Goal: Task Accomplishment & Management: Understand process/instructions

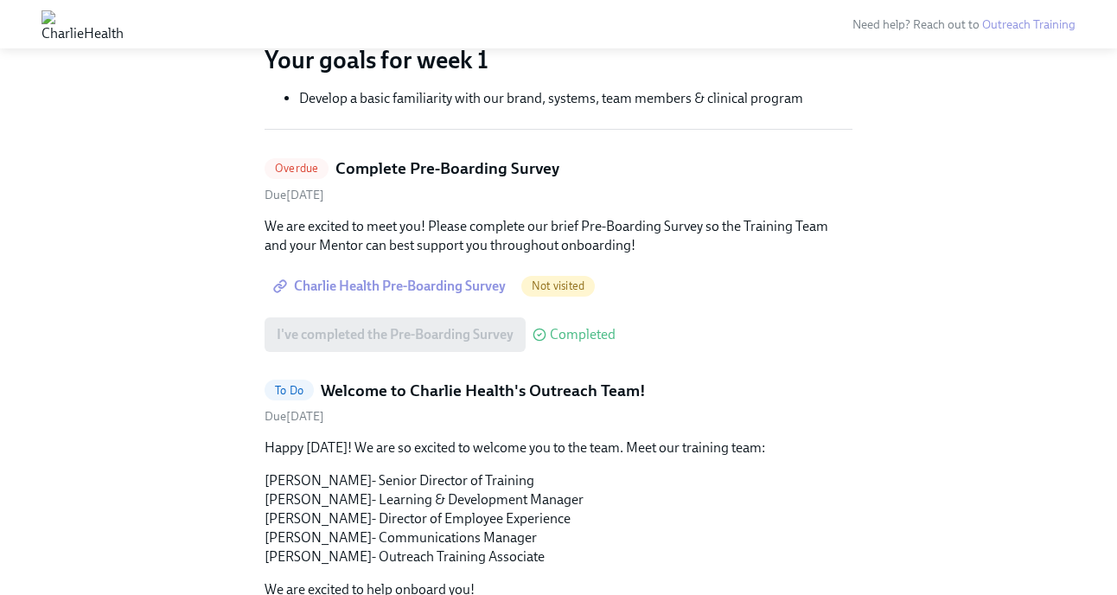
scroll to position [467, 0]
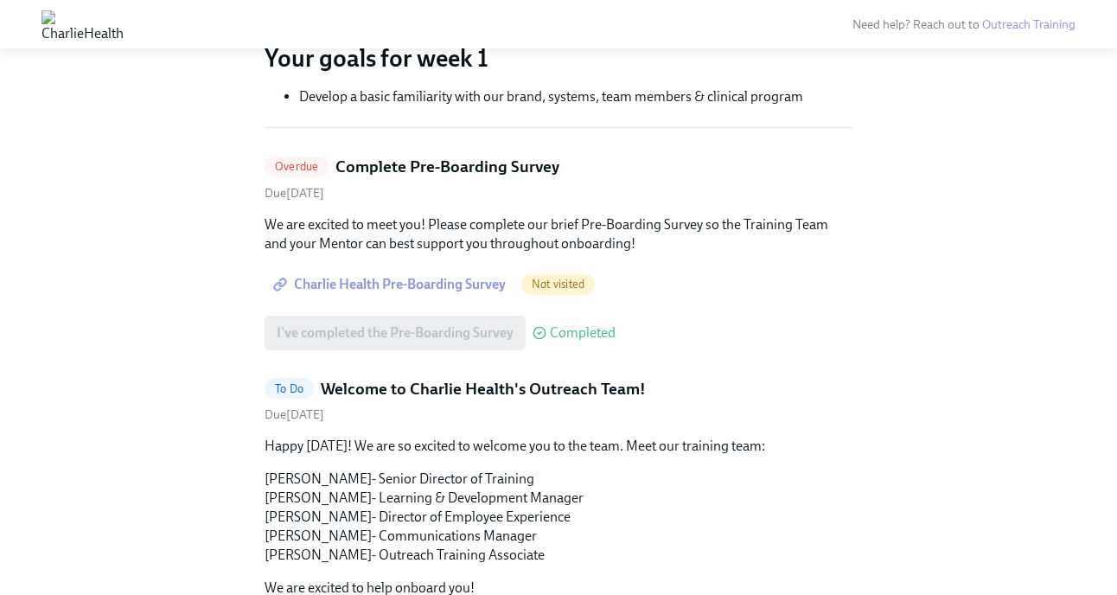
click at [453, 283] on span "Charlie Health Pre-Boarding Survey" at bounding box center [391, 284] width 229 height 17
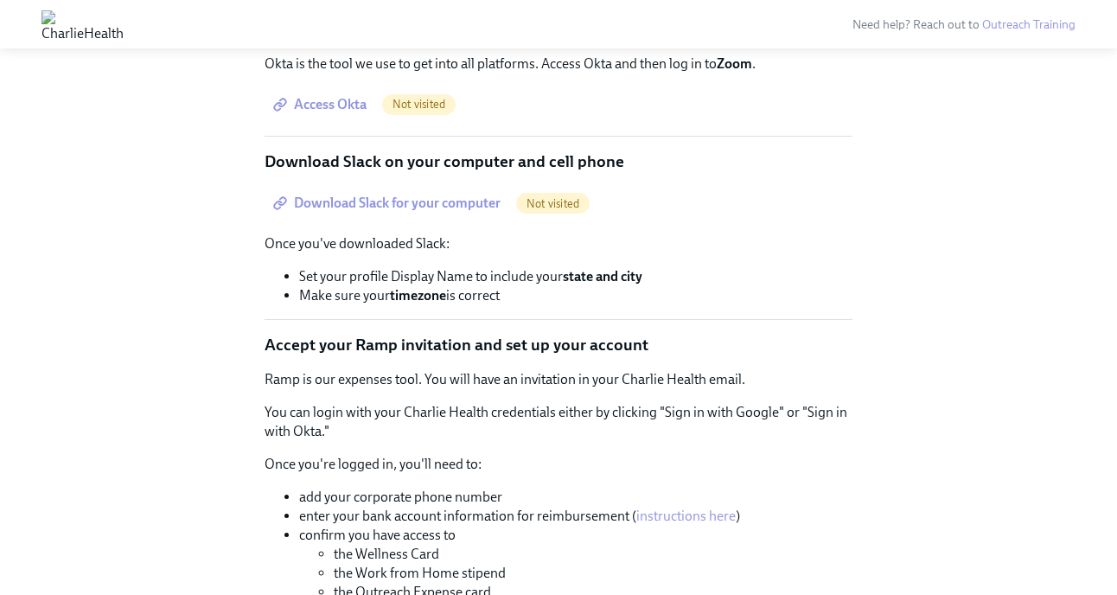
scroll to position [2836, 0]
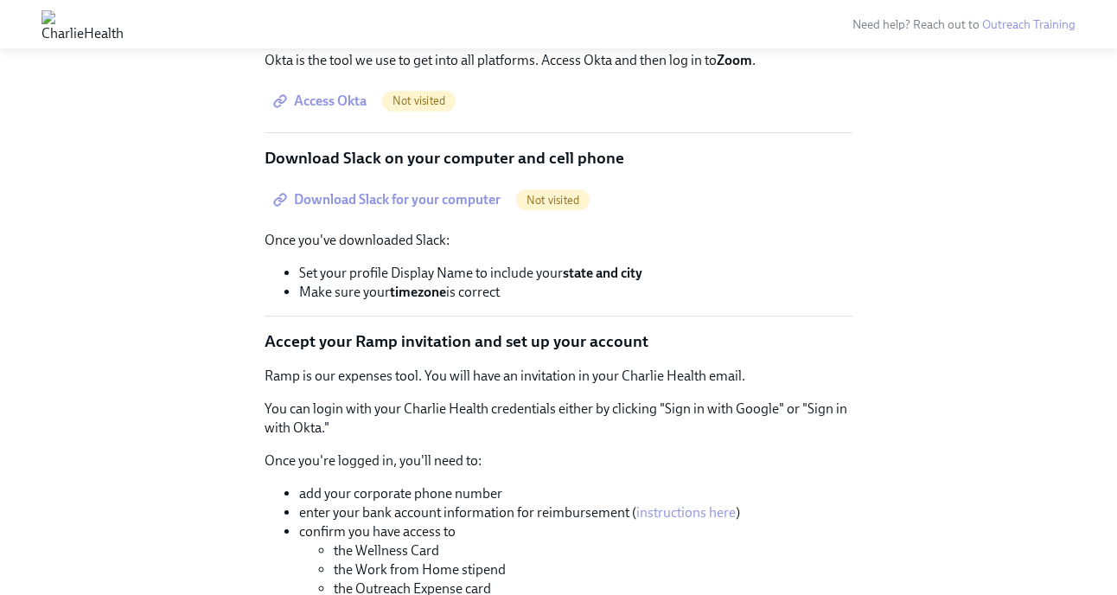
click at [329, 110] on span "Access Okta" at bounding box center [322, 100] width 90 height 17
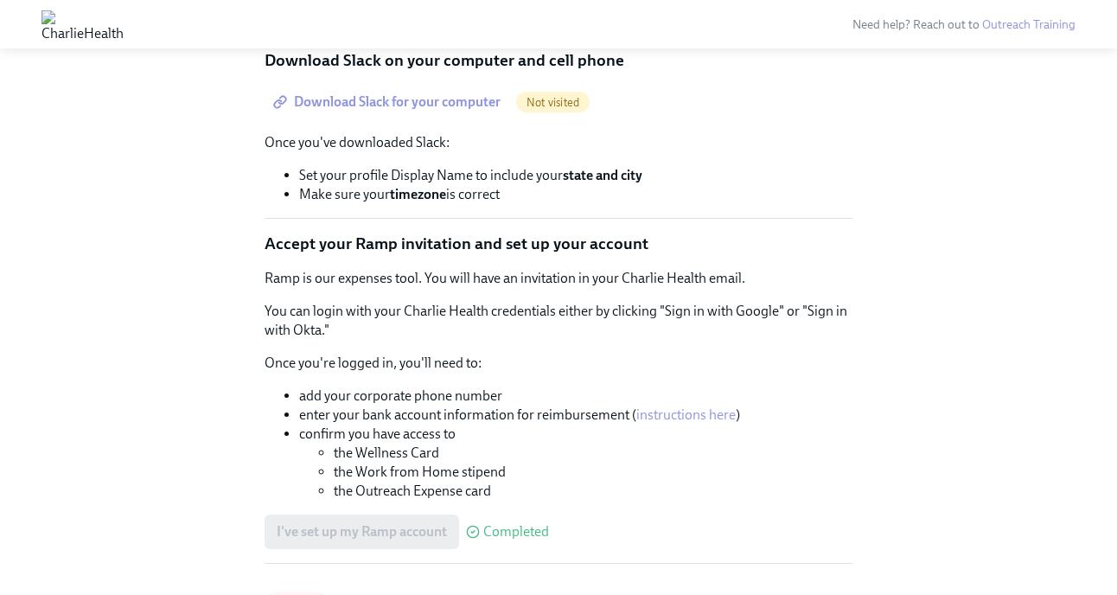
scroll to position [2939, 0]
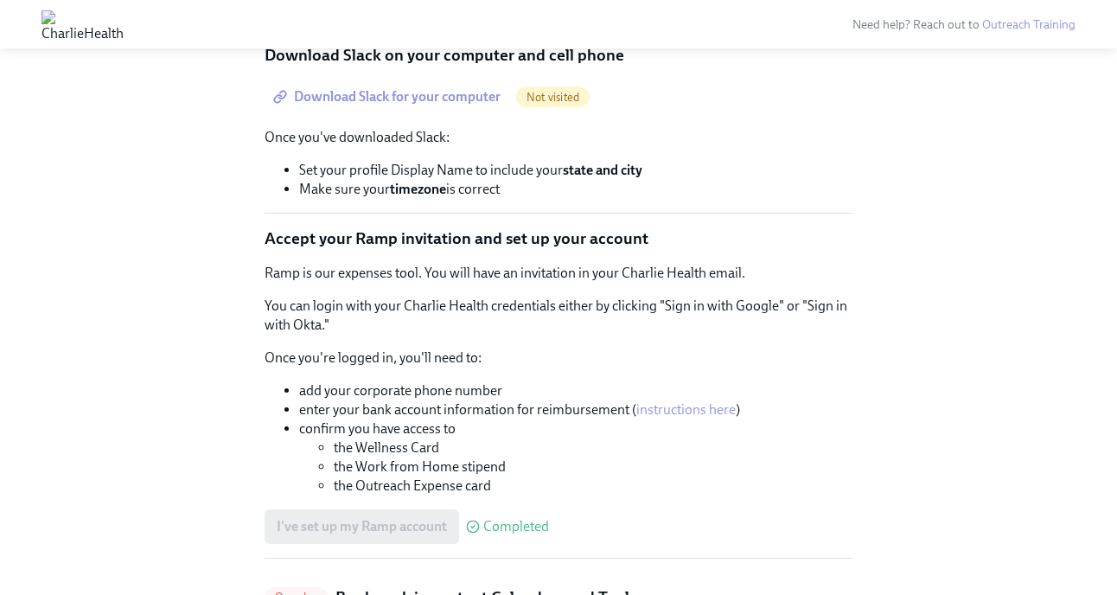
click at [469, 105] on span "Download Slack for your computer" at bounding box center [389, 96] width 224 height 17
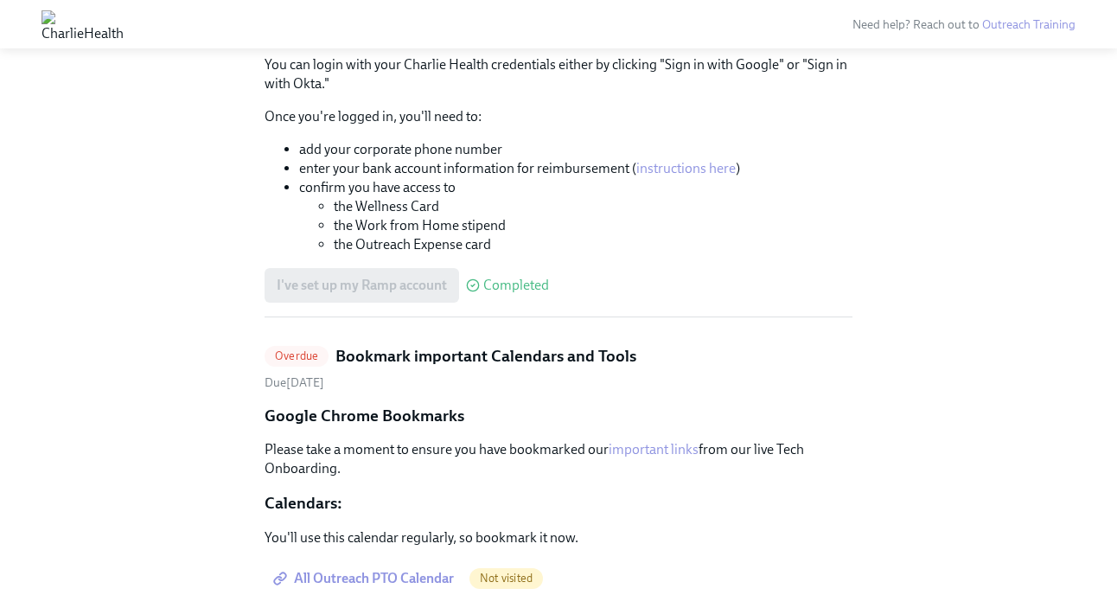
scroll to position [3185, 0]
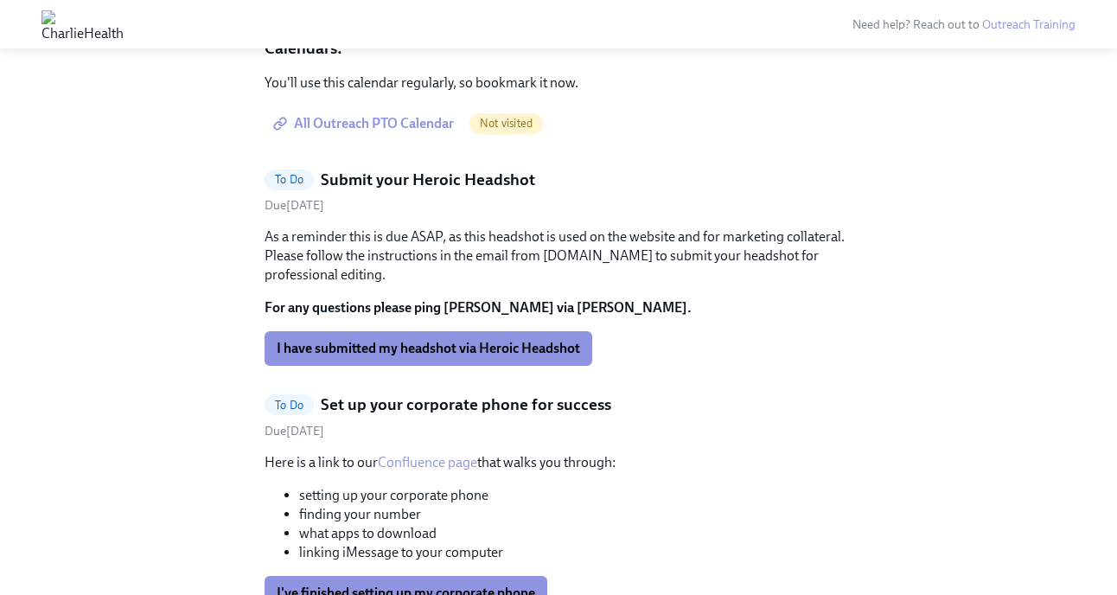
scroll to position [3645, 0]
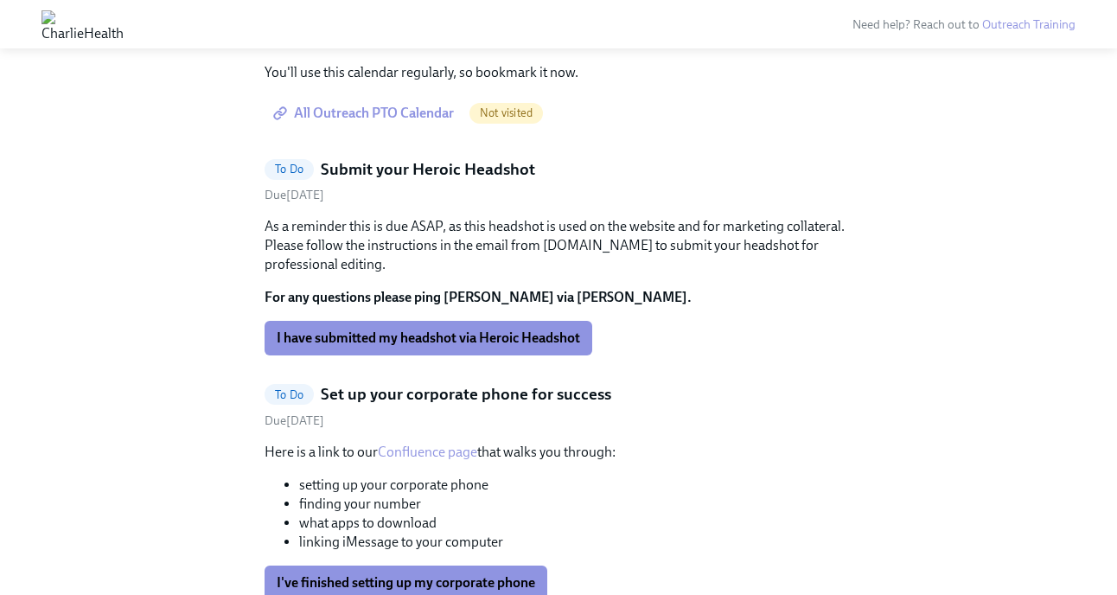
click at [424, 122] on span "All Outreach PTO Calendar" at bounding box center [365, 113] width 177 height 17
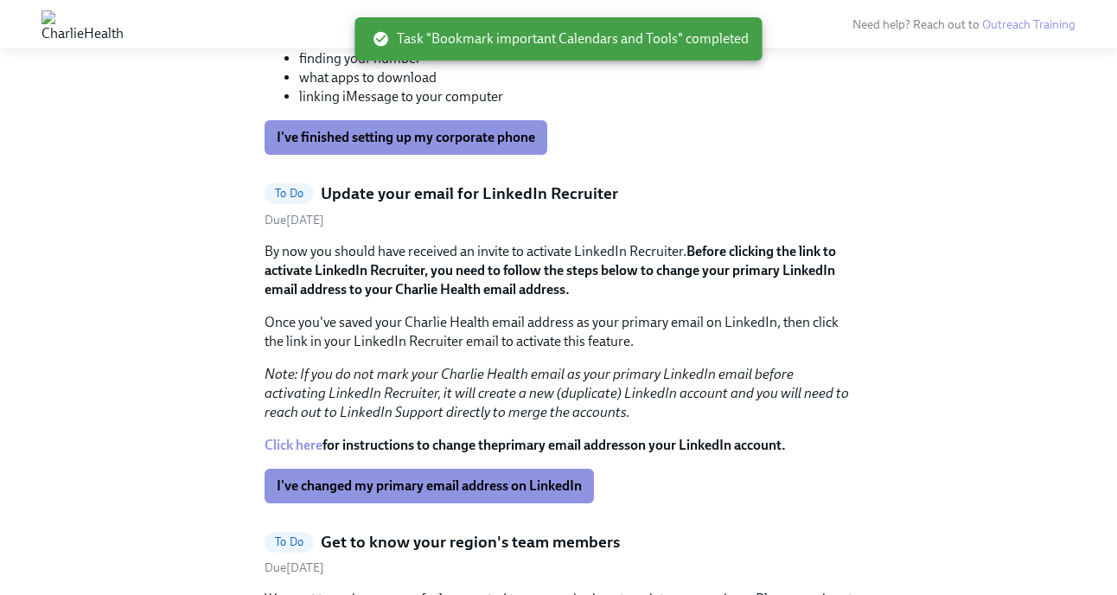
scroll to position [3817, 0]
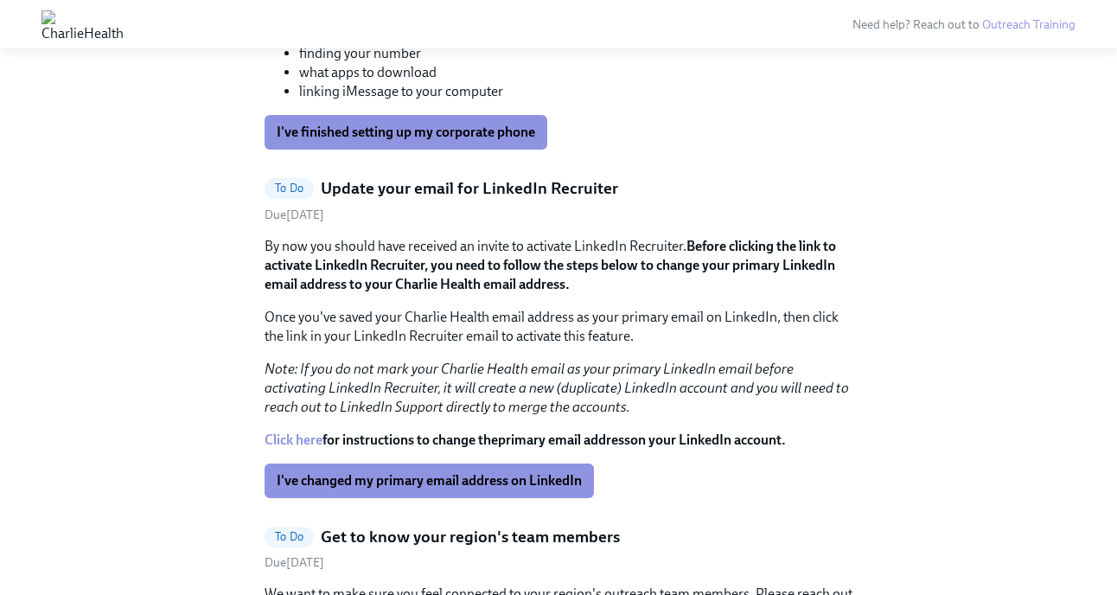
click at [448, 10] on link "Confluence page" at bounding box center [427, 1] width 99 height 16
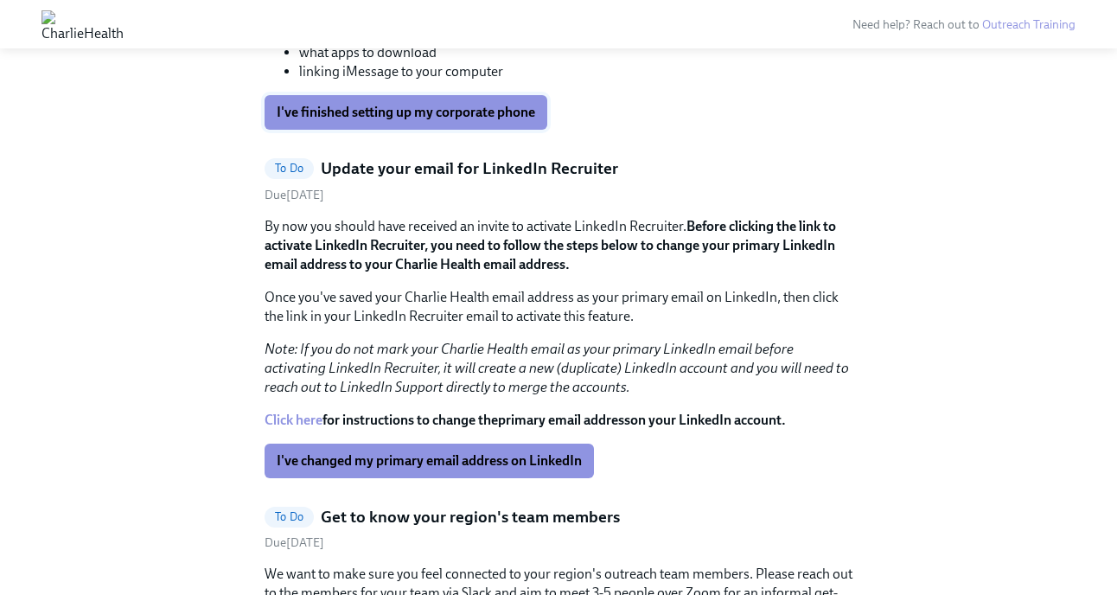
click at [516, 121] on span "I've finished setting up my corporate phone" at bounding box center [406, 112] width 258 height 17
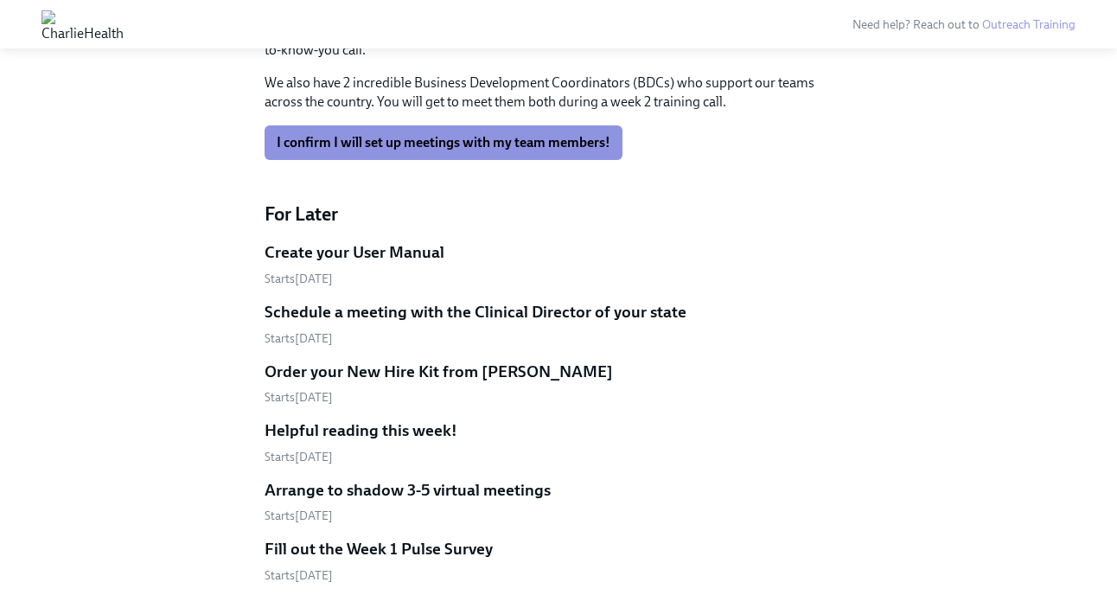
scroll to position [4407, 0]
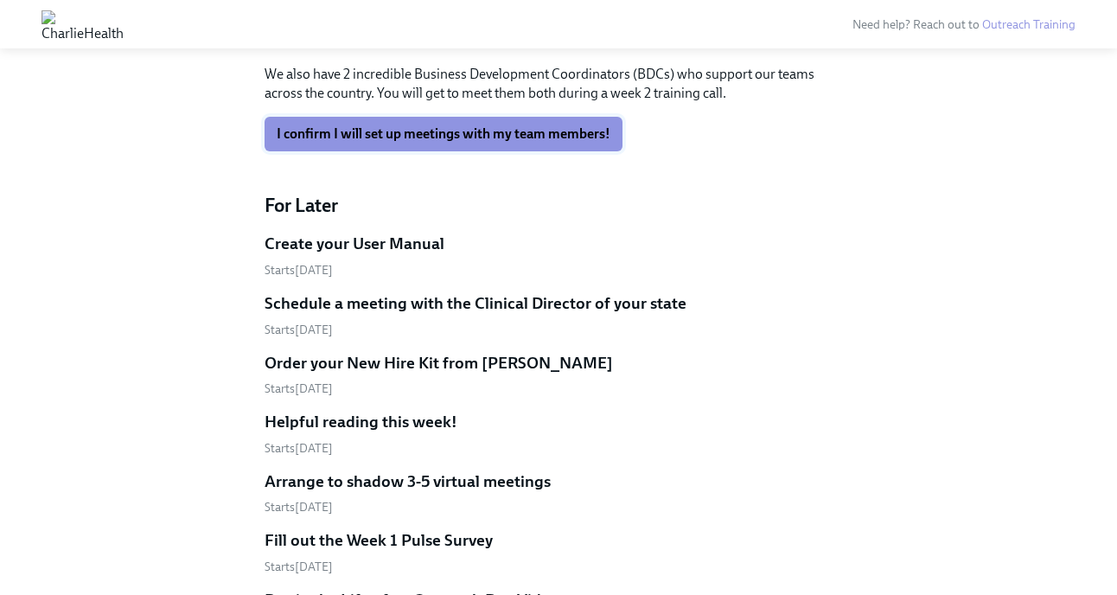
click at [508, 143] on span "I confirm I will set up meetings with my team members!" at bounding box center [444, 133] width 334 height 17
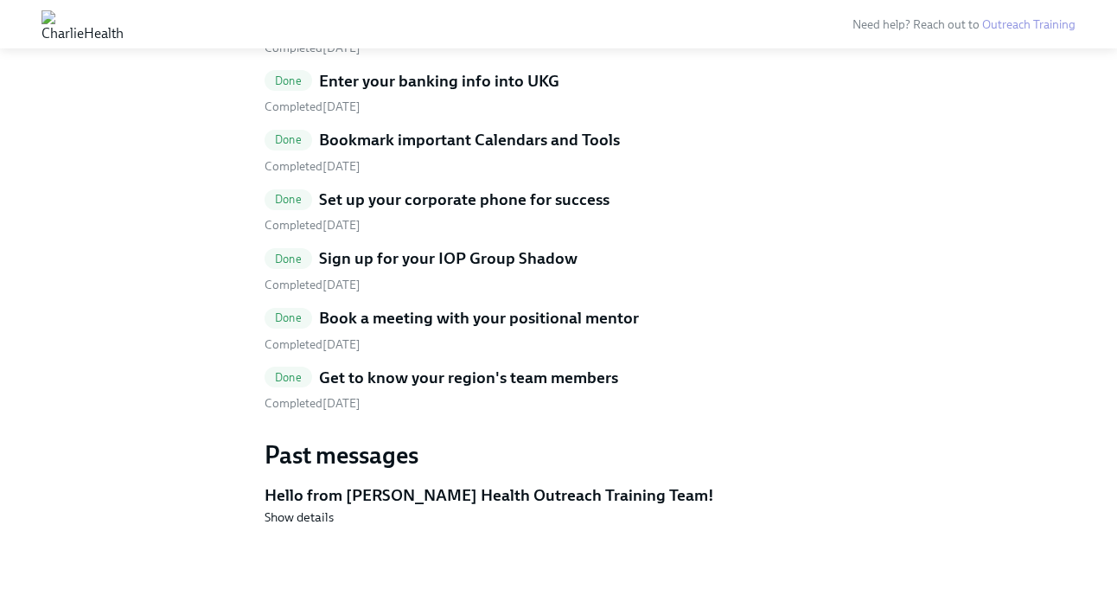
scroll to position [5864, 0]
click at [375, 499] on h5 "Hello from [PERSON_NAME] Health Outreach Training Team!" at bounding box center [558, 495] width 588 height 22
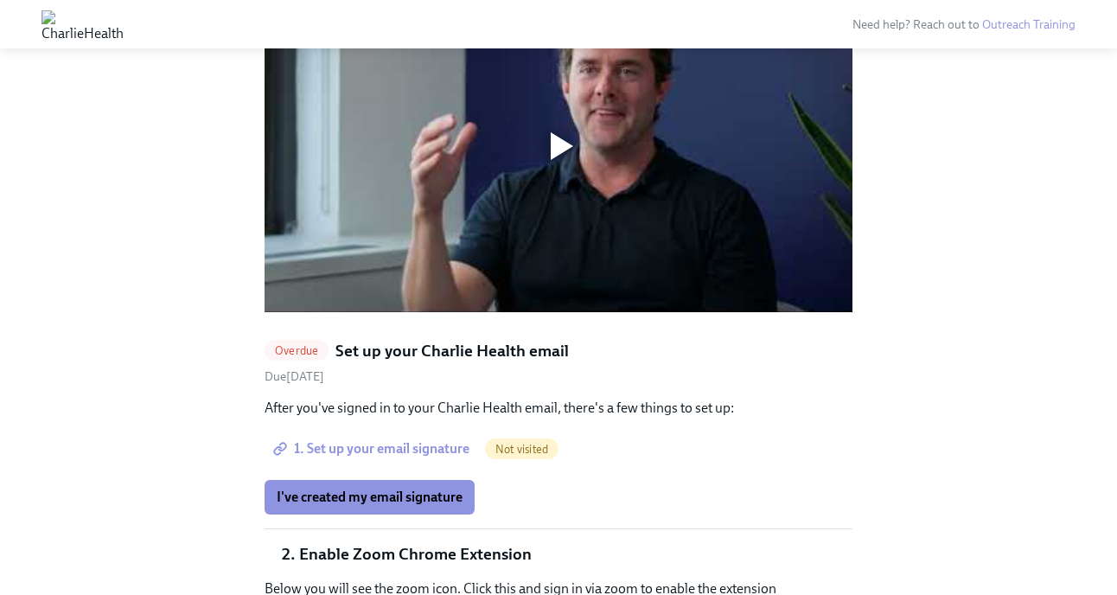
scroll to position [1426, 0]
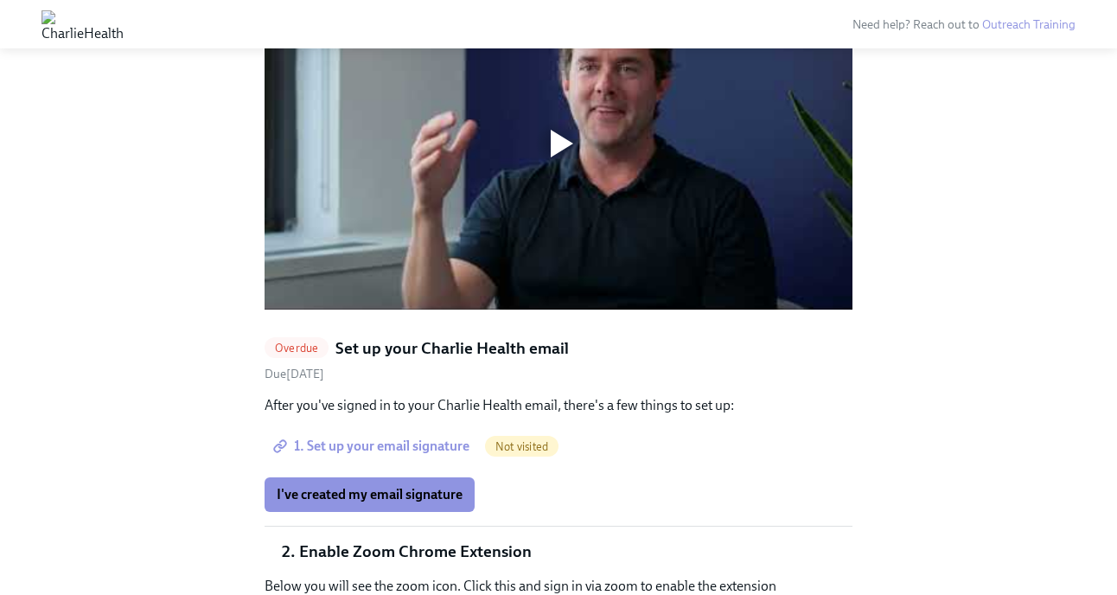
click at [341, 337] on h5 "Set up your Charlie Health email" at bounding box center [451, 348] width 233 height 22
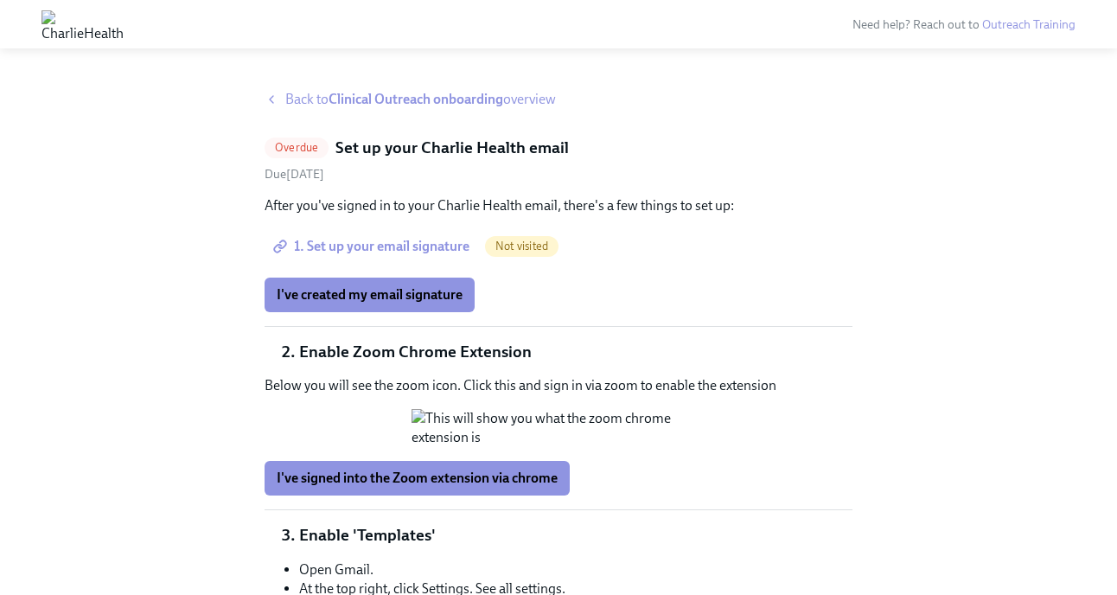
click at [324, 88] on div "Back to Clinical Outreach onboarding overview Overdue Set up your Charlie Healt…" at bounding box center [558, 427] width 1117 height 717
click at [319, 96] on span "Back to Clinical Outreach onboarding overview" at bounding box center [420, 99] width 271 height 19
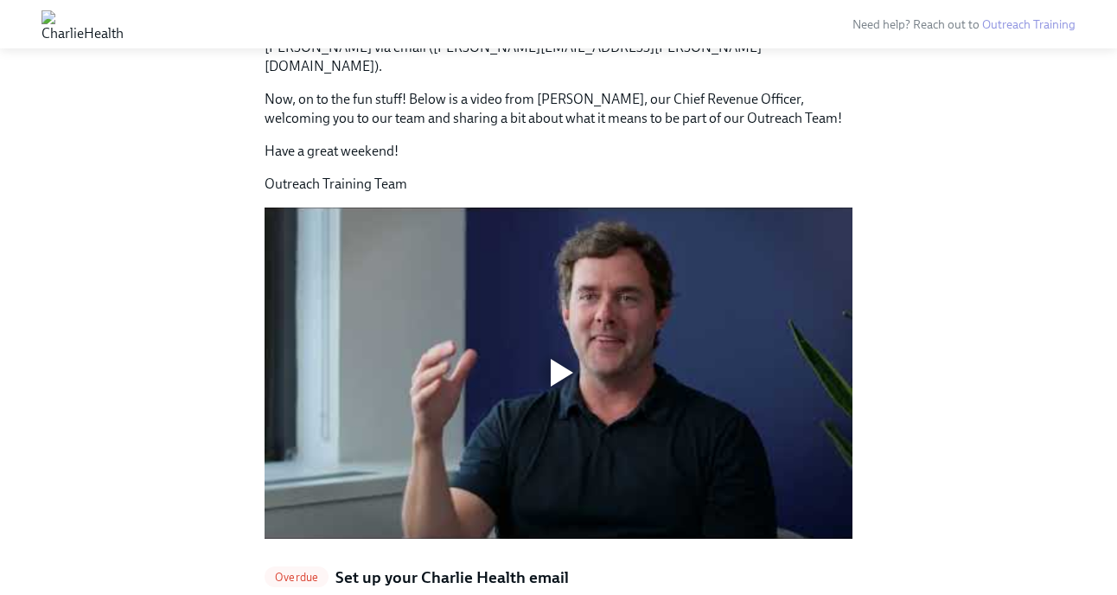
scroll to position [1213, 0]
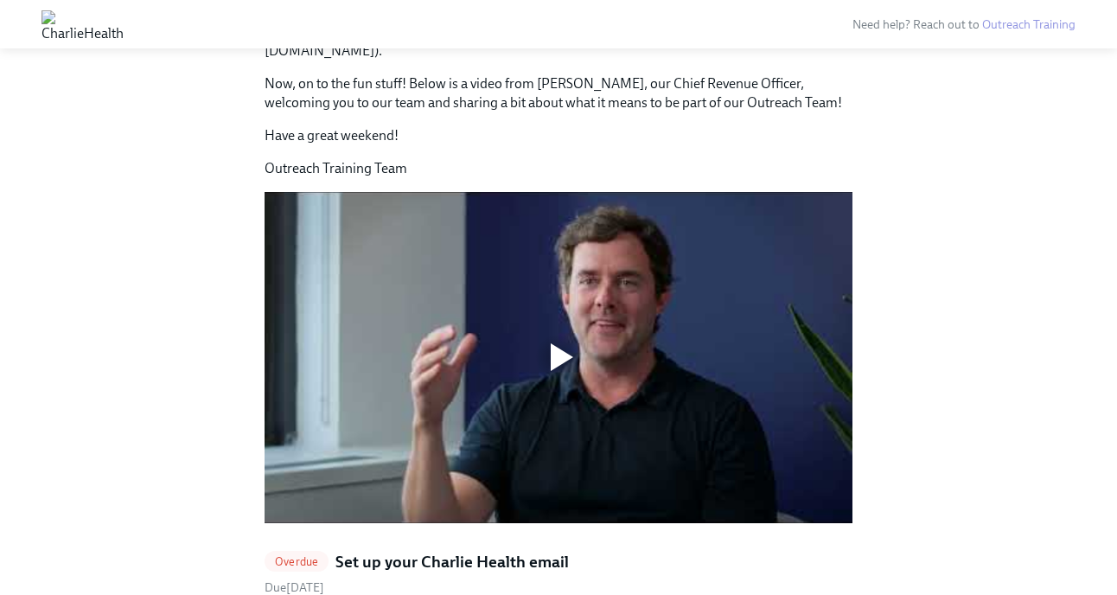
click at [410, 283] on div at bounding box center [558, 357] width 588 height 331
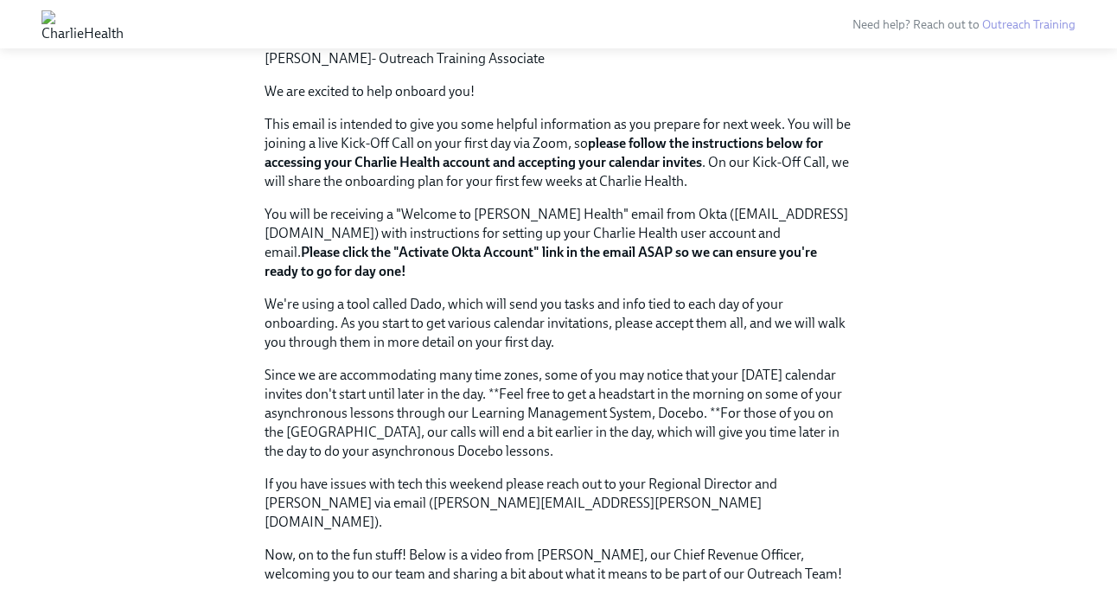
scroll to position [0, 0]
